Goal: Task Accomplishment & Management: Manage account settings

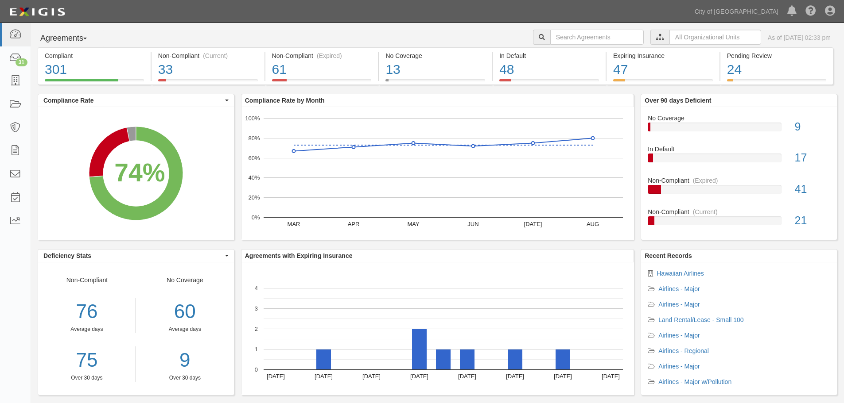
click at [75, 38] on button "Agreements" at bounding box center [71, 39] width 66 height 18
click at [79, 69] on link "Agreements" at bounding box center [73, 68] width 70 height 12
click at [695, 36] on input "text" at bounding box center [715, 37] width 92 height 15
click at [669, 35] on input "text" at bounding box center [715, 37] width 92 height 15
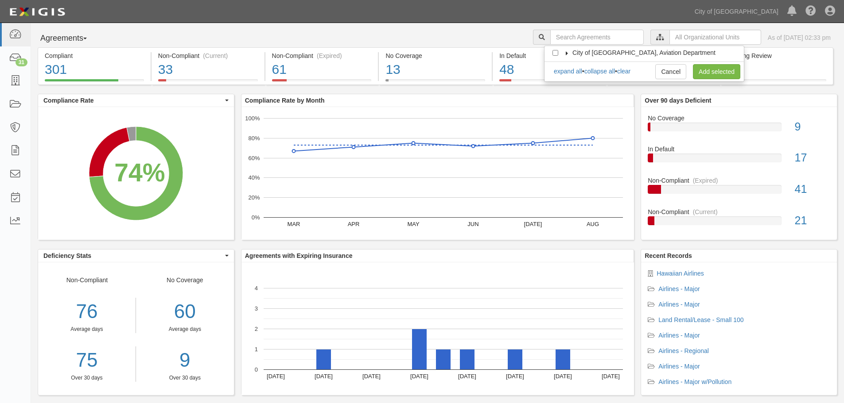
click at [565, 54] on icon at bounding box center [567, 53] width 6 height 4
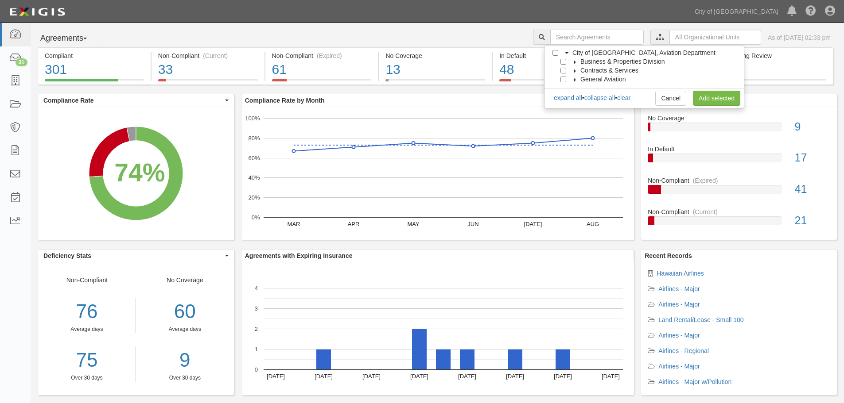
click at [573, 62] on icon at bounding box center [575, 62] width 6 height 4
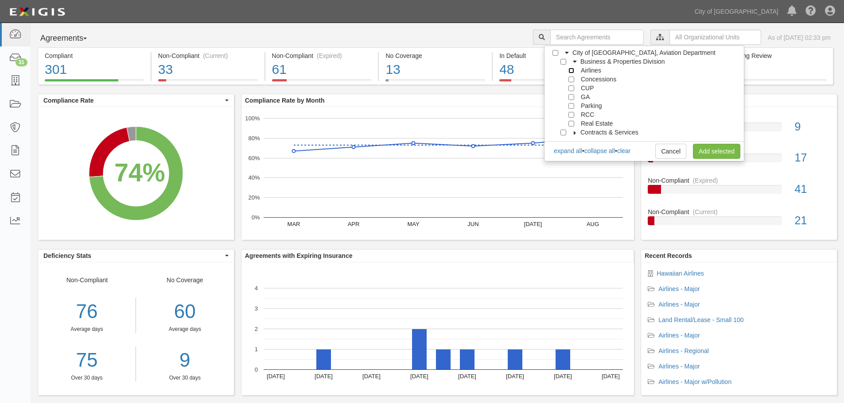
click at [571, 70] on input "Airlines" at bounding box center [571, 71] width 6 height 6
checkbox input "true"
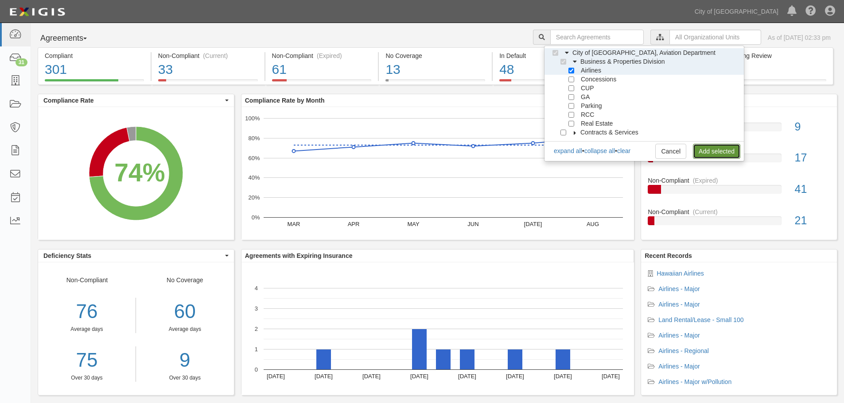
click at [708, 151] on link "Add selected" at bounding box center [716, 151] width 47 height 15
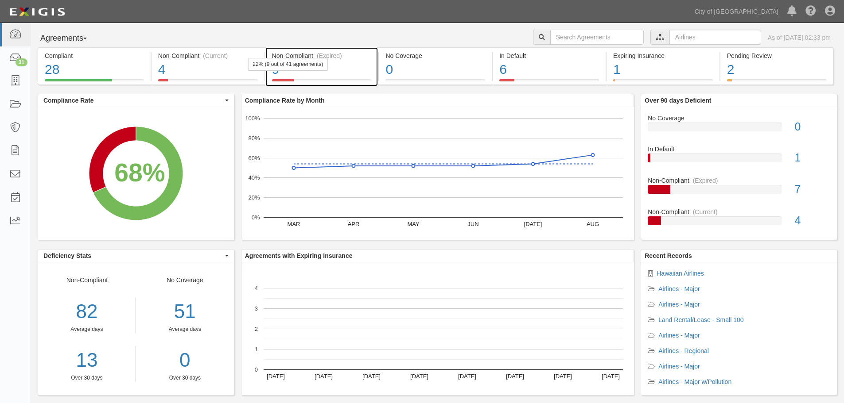
click at [344, 58] on div "Non-Compliant (Expired)" at bounding box center [322, 55] width 100 height 9
click at [592, 38] on input "text" at bounding box center [596, 37] width 93 height 15
type input "advanced air"
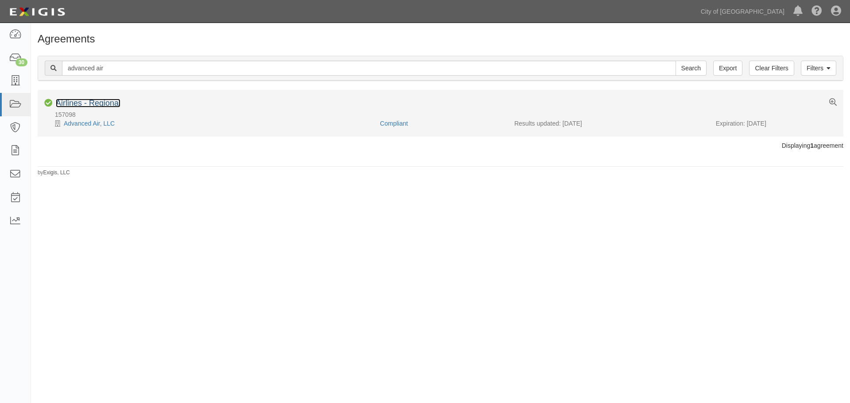
click at [90, 103] on link "Airlines - Regional" at bounding box center [88, 103] width 65 height 9
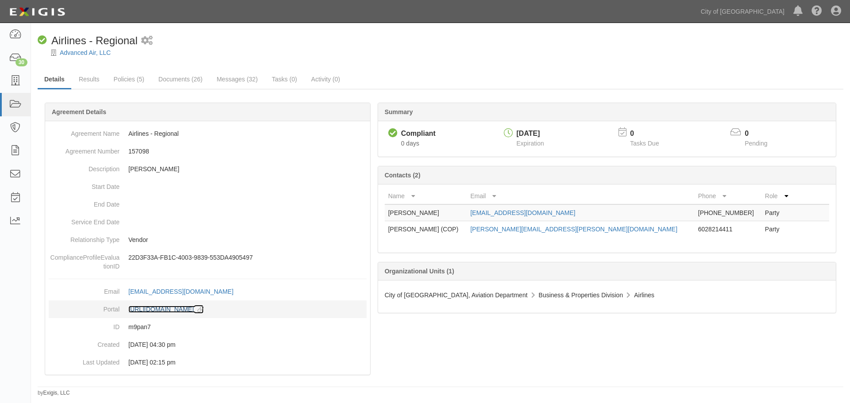
click at [186, 311] on link "https://complianz.com/agreements/m9pan7/portal/new copy to clipboard" at bounding box center [165, 309] width 75 height 7
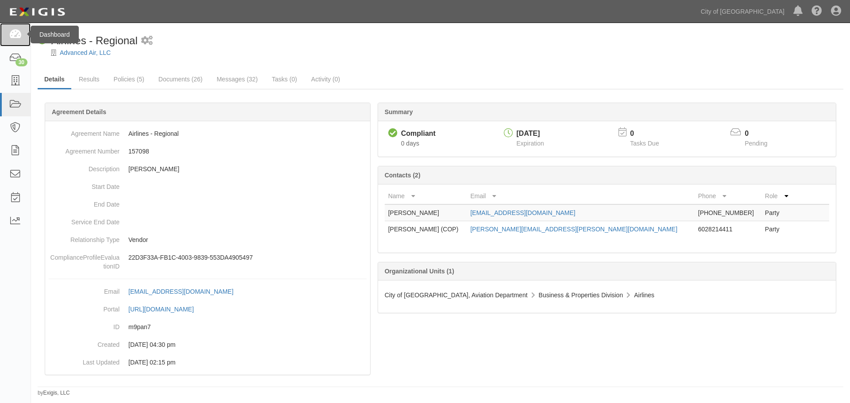
click at [18, 34] on icon at bounding box center [15, 35] width 12 height 10
